Goal: Task Accomplishment & Management: Complete application form

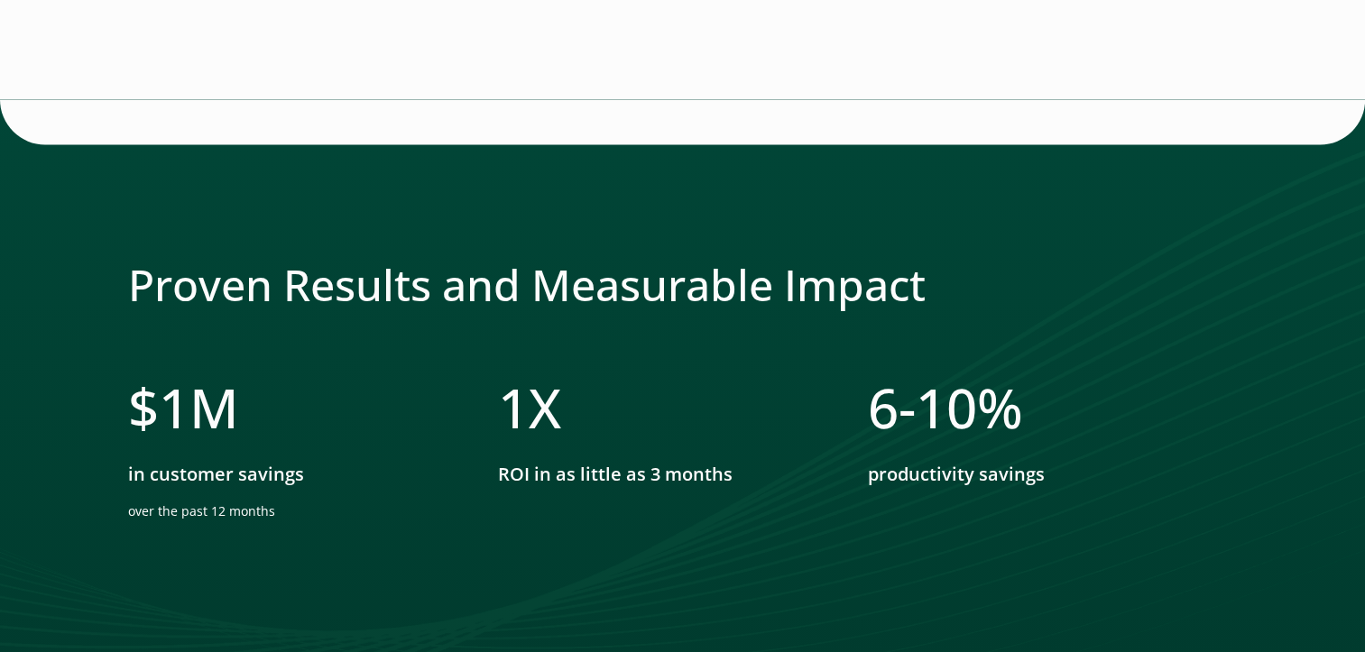
scroll to position [3210, 0]
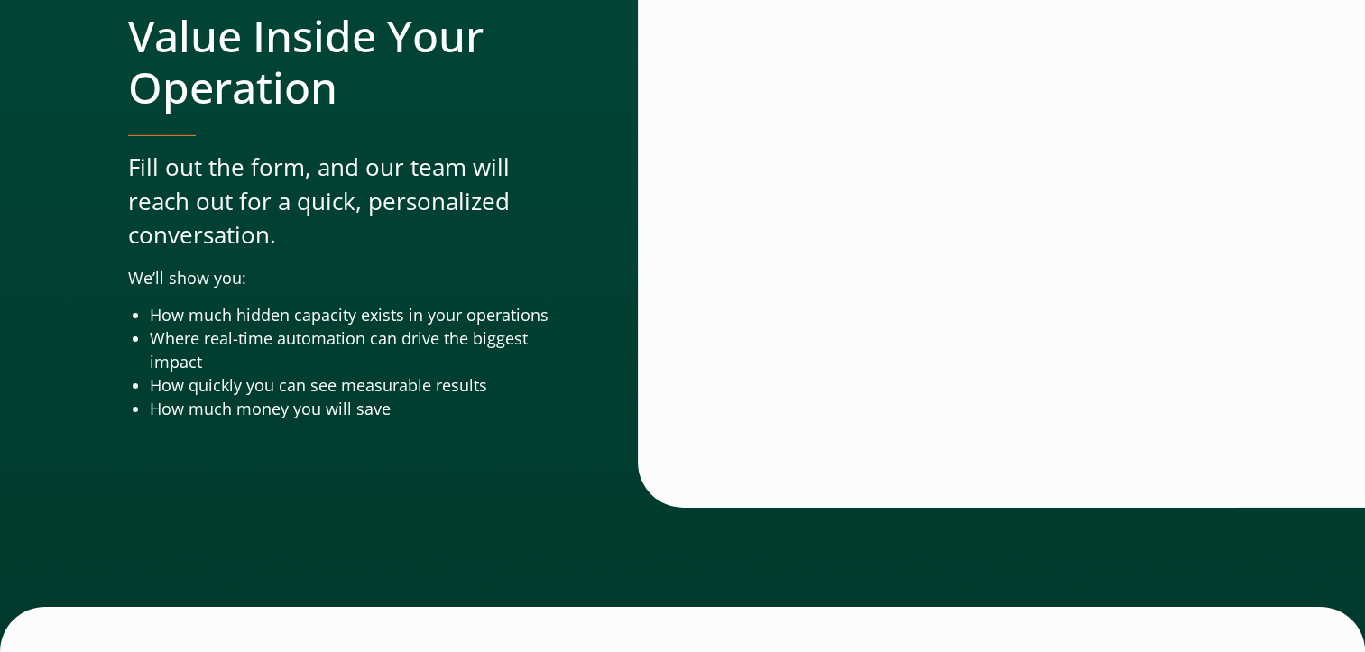
scroll to position [6113, 0]
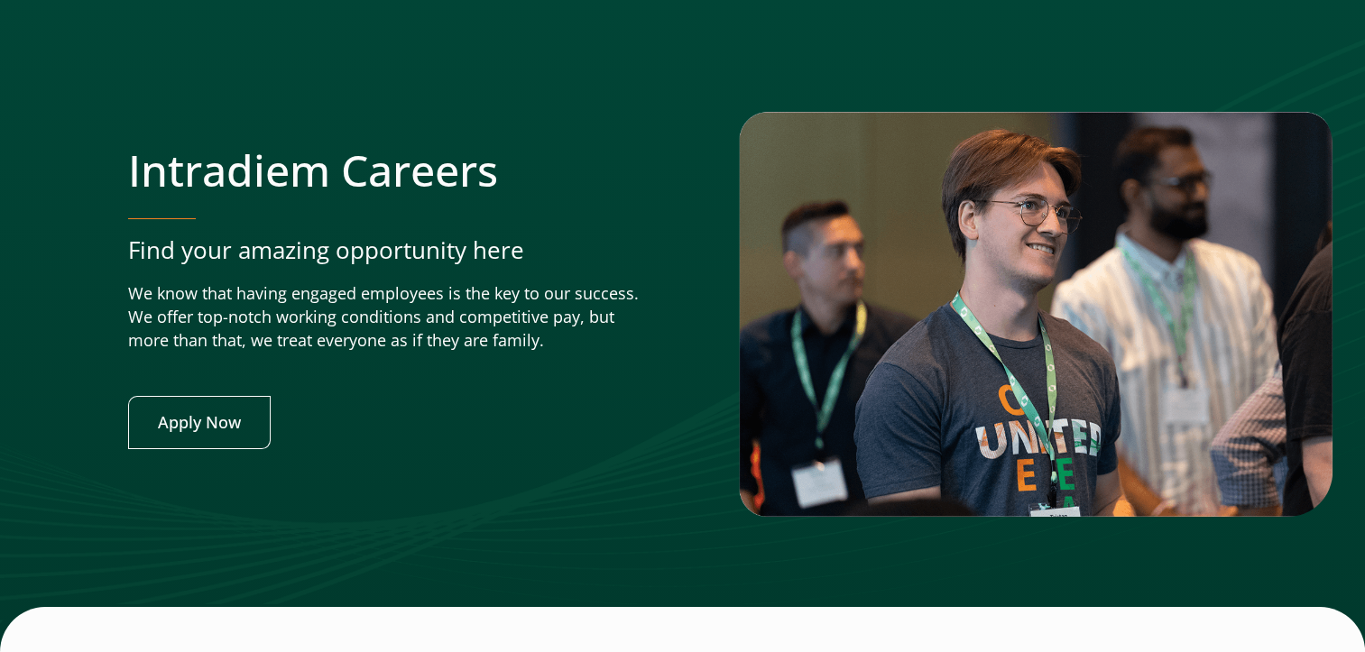
scroll to position [7075, 0]
click at [212, 396] on link "Apply Now" at bounding box center [199, 422] width 143 height 53
click at [209, 396] on link "Apply Now" at bounding box center [199, 422] width 143 height 53
